Goal: Task Accomplishment & Management: Use online tool/utility

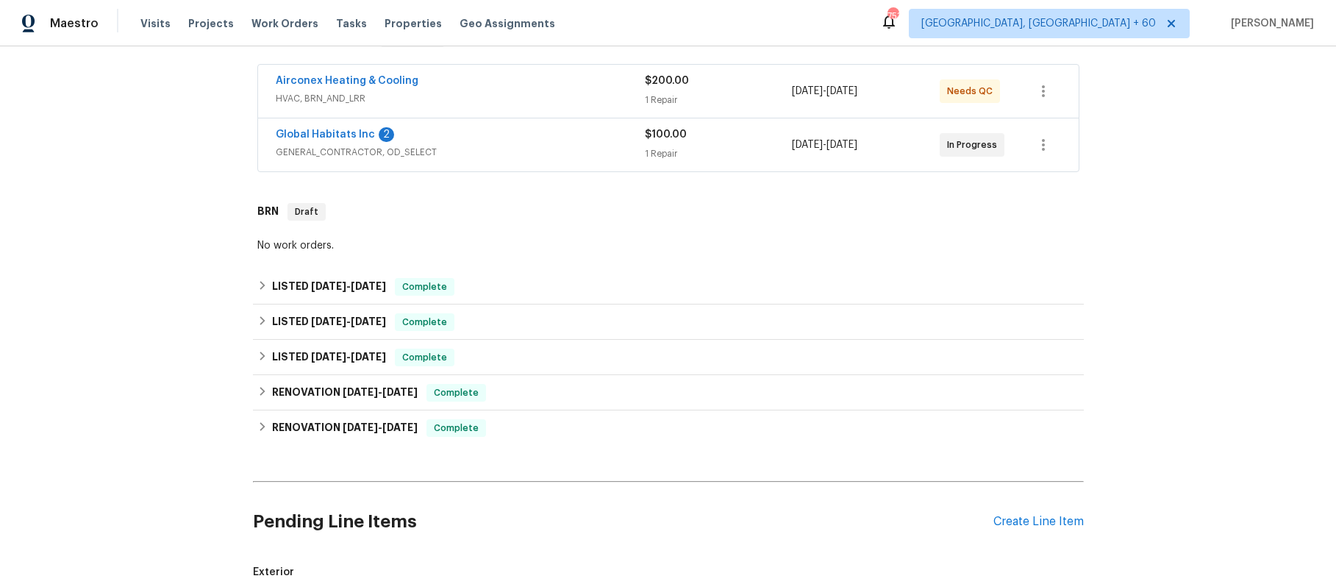
scroll to position [254, 0]
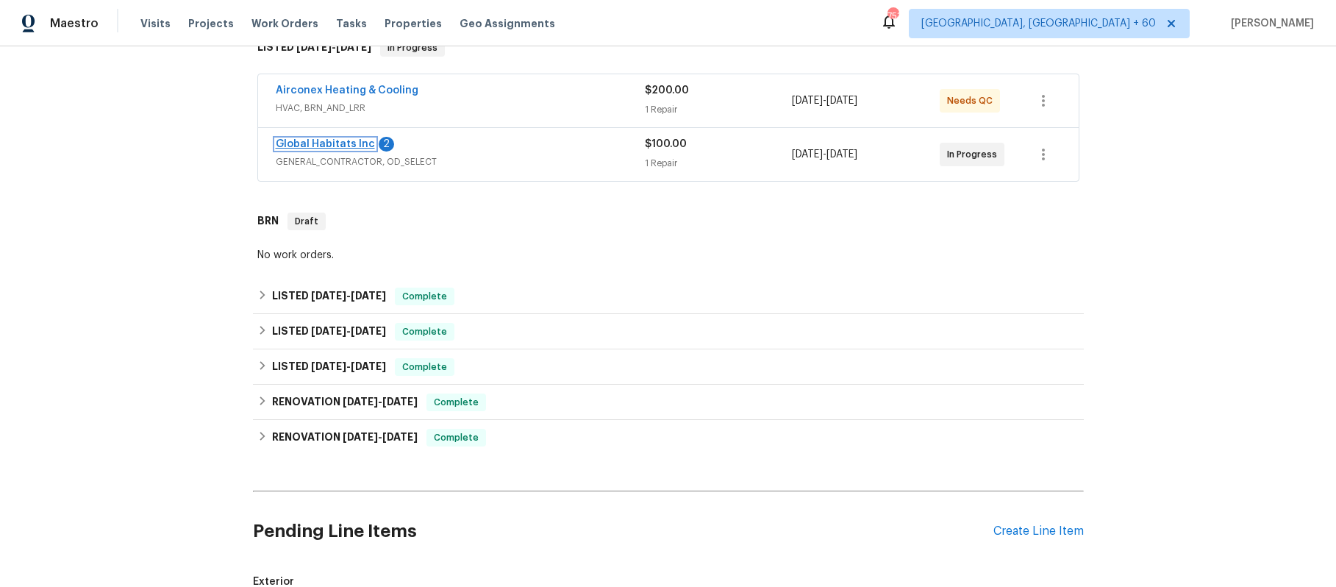
click at [296, 149] on link "Global Habitats Inc" at bounding box center [325, 144] width 99 height 10
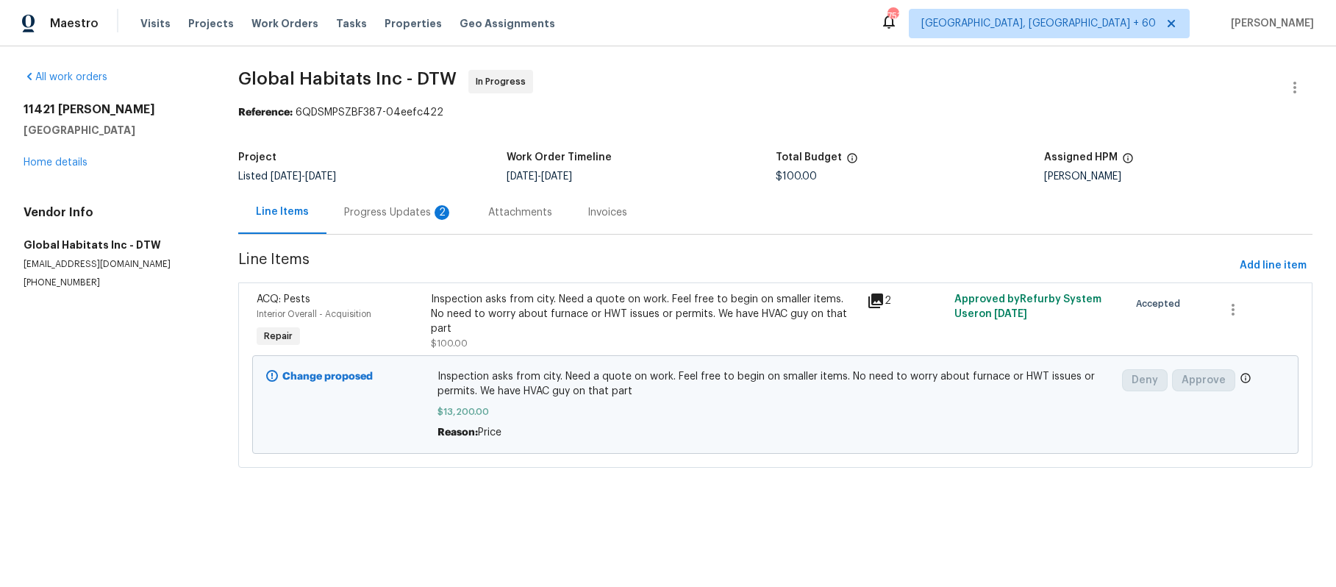
scroll to position [1, 0]
click at [393, 230] on div "Progress Updates 2" at bounding box center [398, 211] width 144 height 43
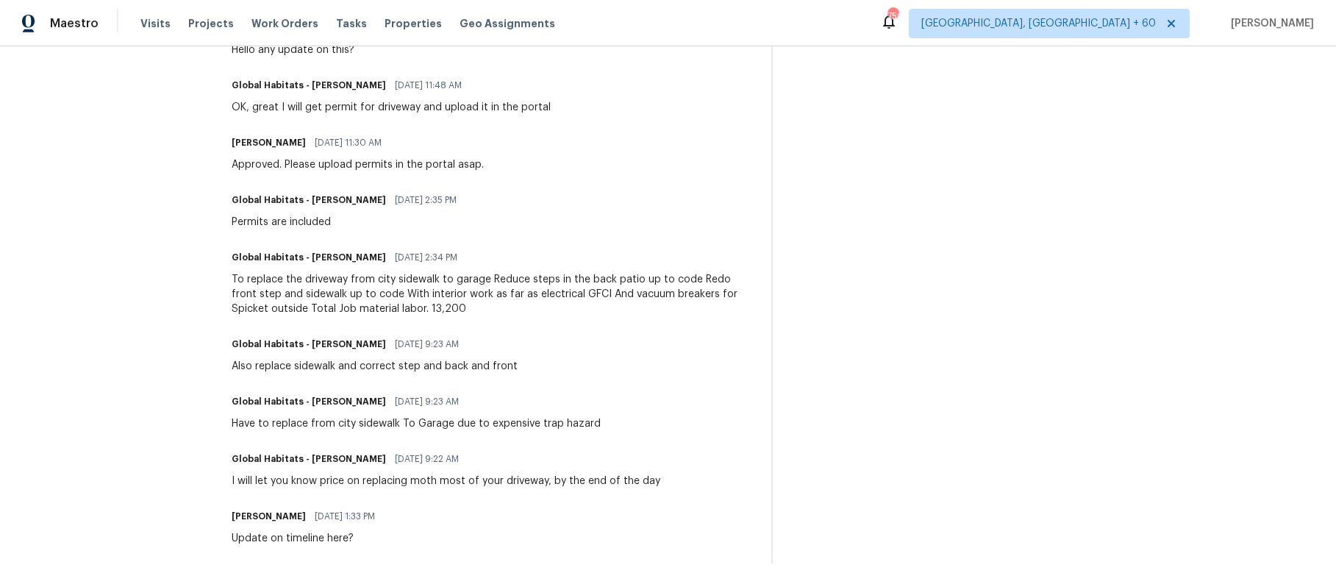
scroll to position [668, 0]
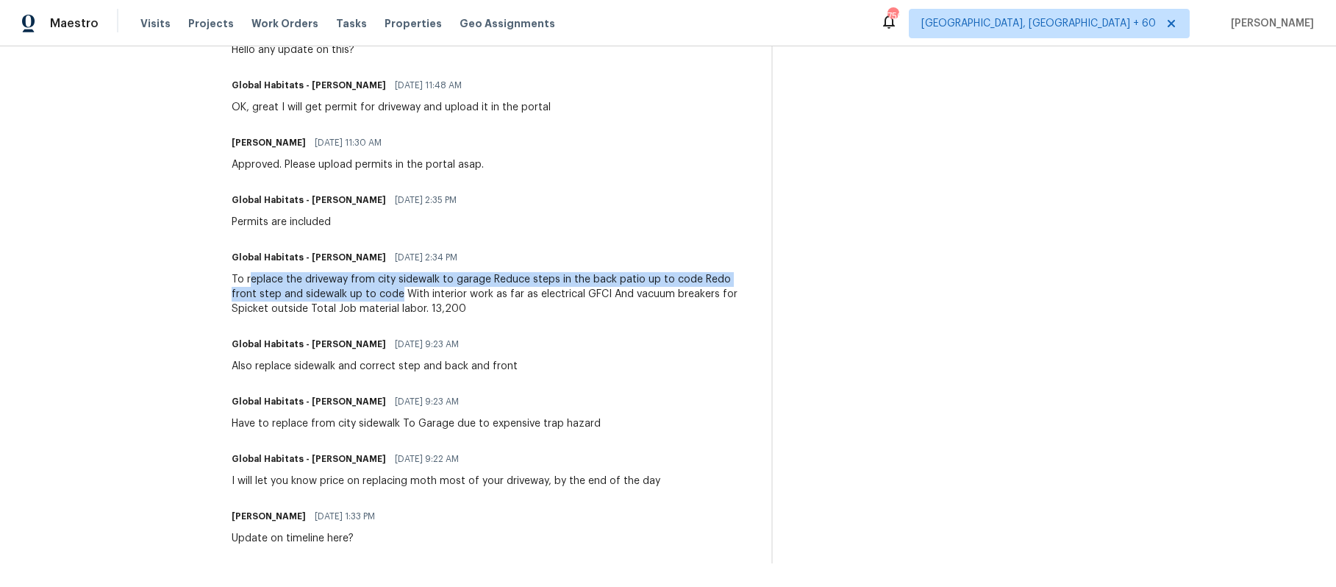
drag, startPoint x: 257, startPoint y: 355, endPoint x: 407, endPoint y: 369, distance: 151.4
click at [407, 316] on div "To replace the driveway from city sidewalk to garage Reduce steps in the back p…" at bounding box center [493, 294] width 522 height 44
copy div "eplace the driveway from city sidewalk to garage Reduce steps in the back patio…"
